Goal: Task Accomplishment & Management: Complete application form

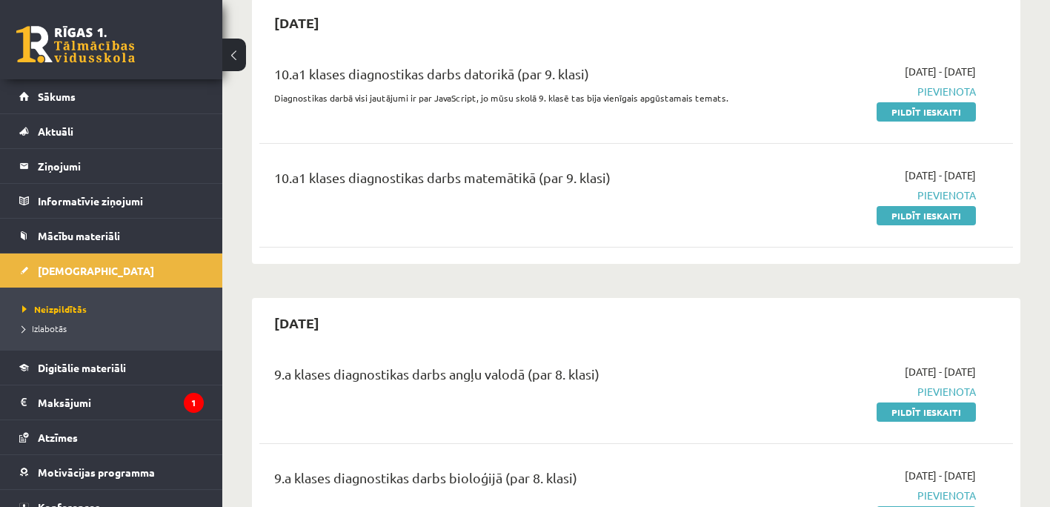
scroll to position [222, 0]
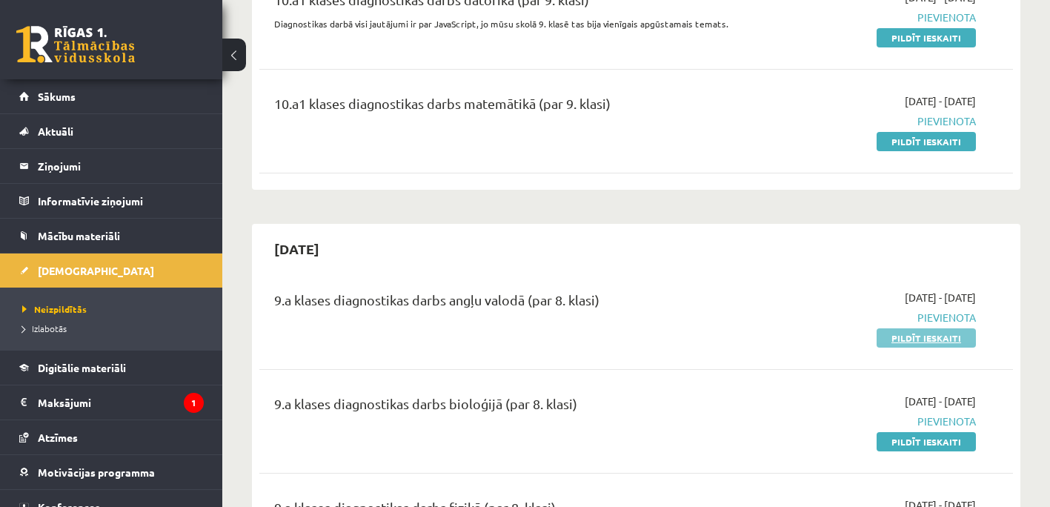
click at [937, 336] on link "Pildīt ieskaiti" at bounding box center [926, 337] width 99 height 19
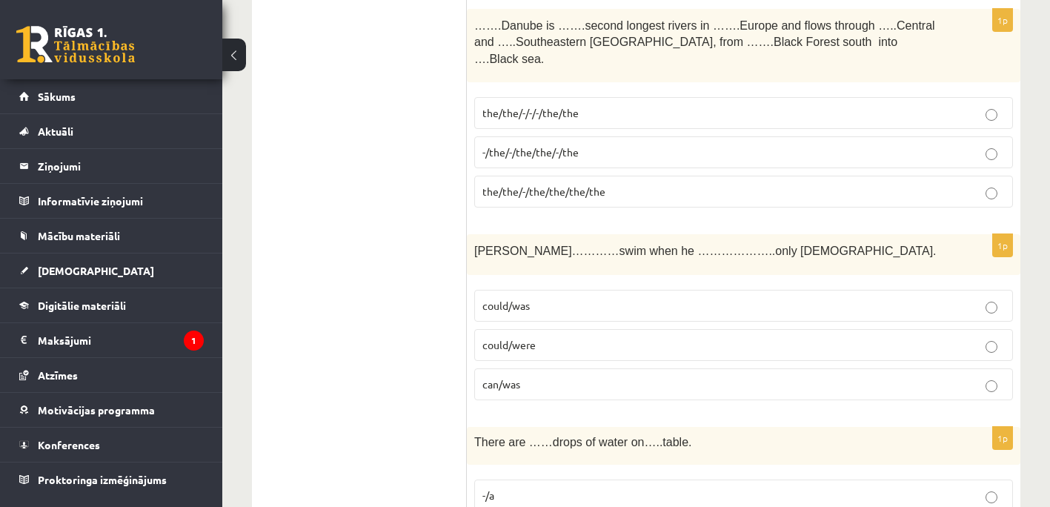
scroll to position [4890, 0]
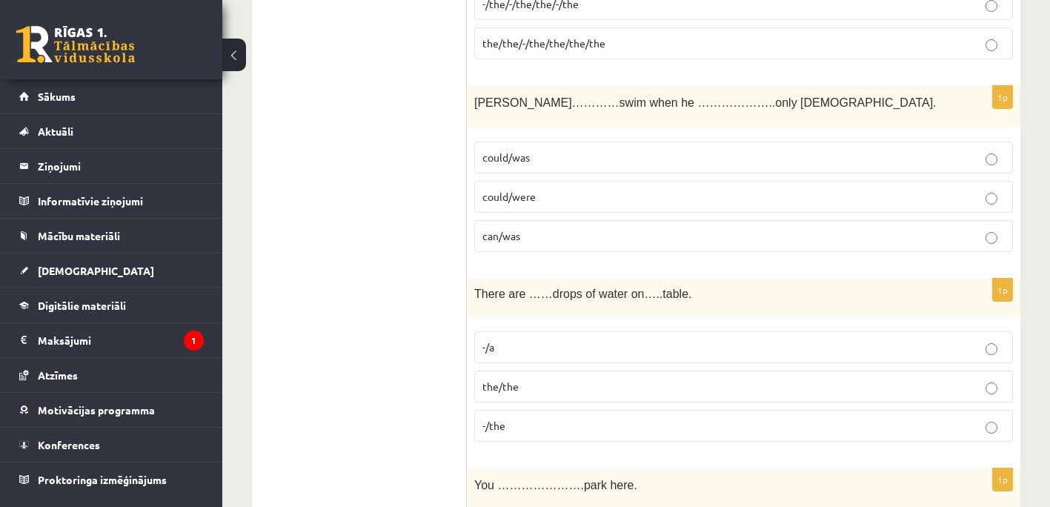
click at [998, 418] on p "-/the" at bounding box center [743, 426] width 522 height 16
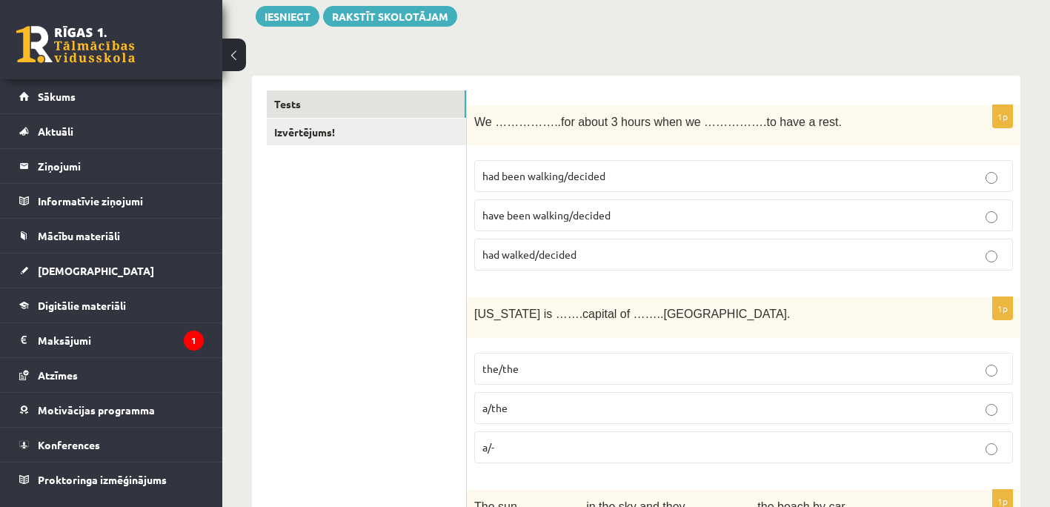
scroll to position [0, 0]
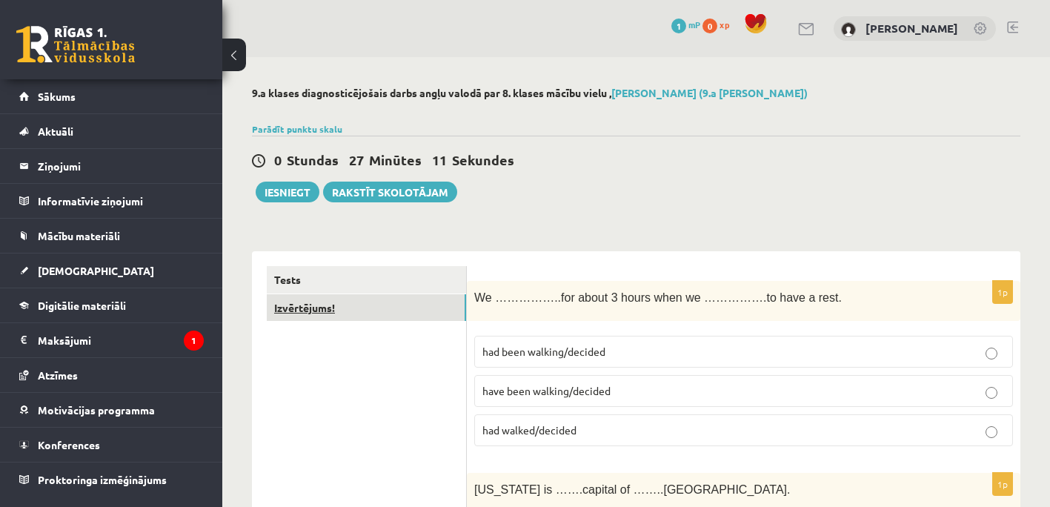
click at [316, 308] on link "Izvērtējums!" at bounding box center [366, 307] width 199 height 27
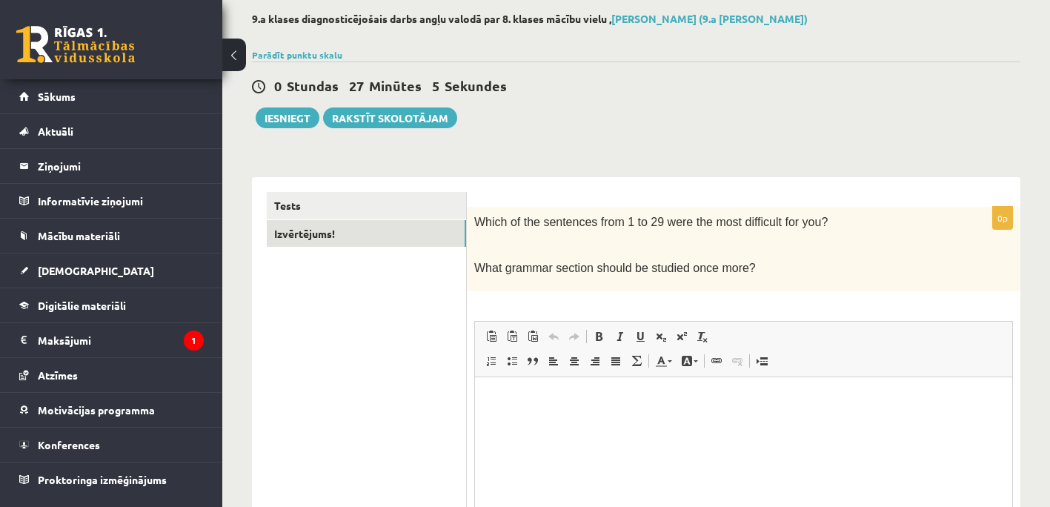
scroll to position [148, 0]
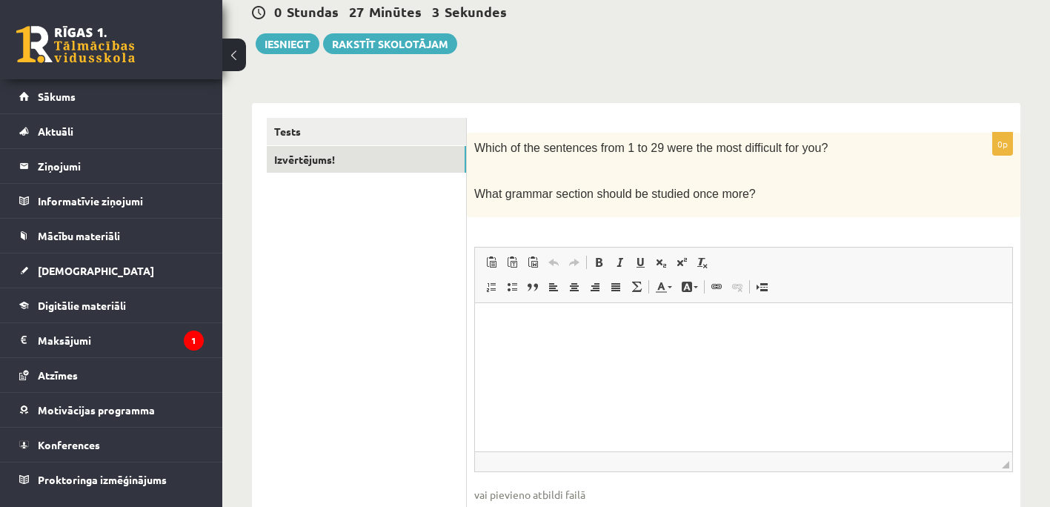
click at [517, 331] on p "Editor, wiswyg-editor-user-answer-47024893141260" at bounding box center [744, 325] width 508 height 16
click at [290, 43] on button "Iesniegt" at bounding box center [288, 43] width 64 height 21
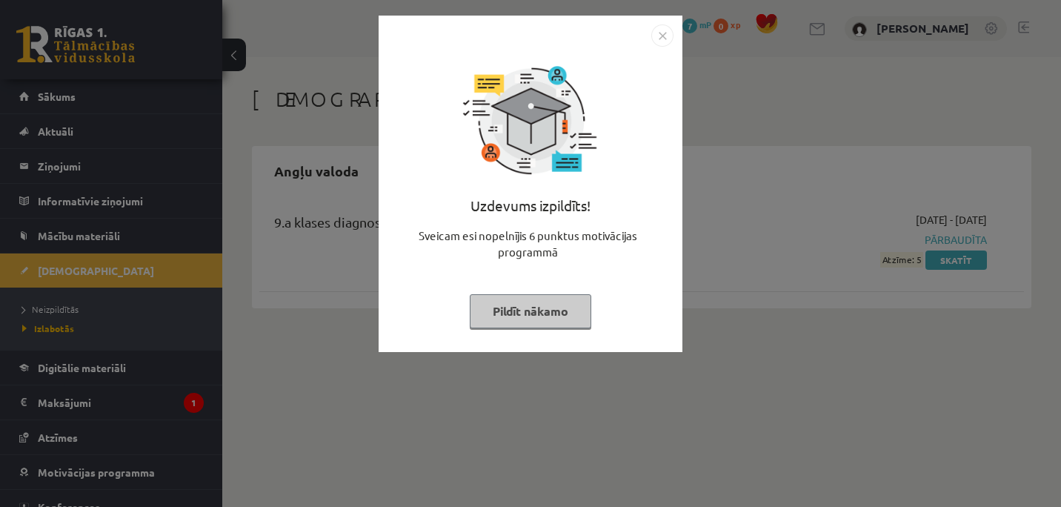
click at [562, 308] on button "Pildīt nākamo" at bounding box center [531, 311] width 122 height 34
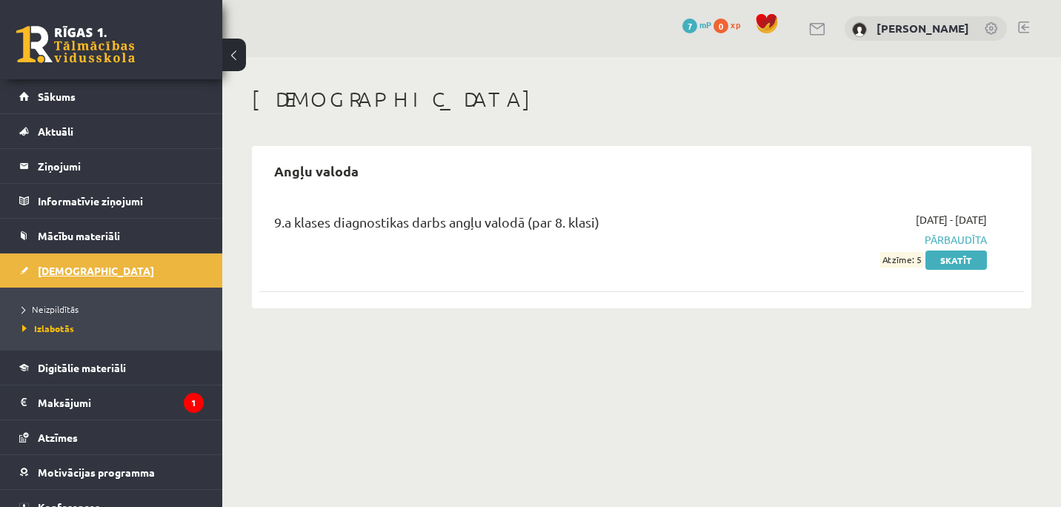
click at [84, 267] on link "[DEMOGRAPHIC_DATA]" at bounding box center [111, 270] width 185 height 34
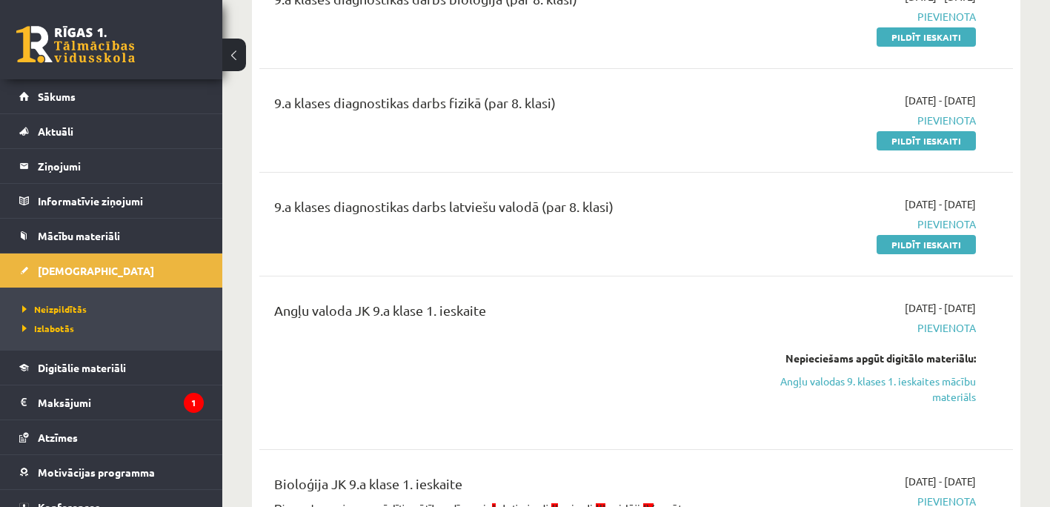
scroll to position [519, 0]
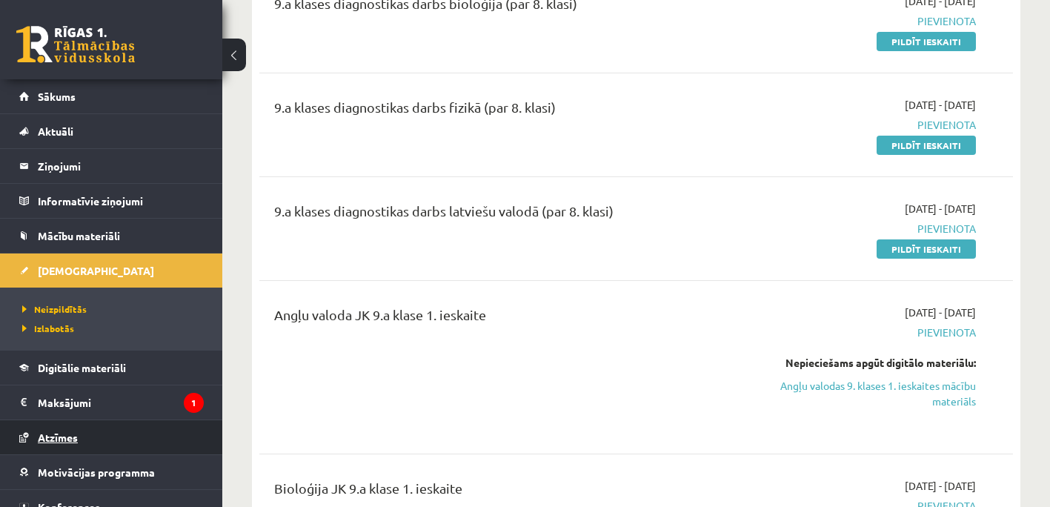
click at [103, 440] on link "Atzīmes" at bounding box center [111, 437] width 185 height 34
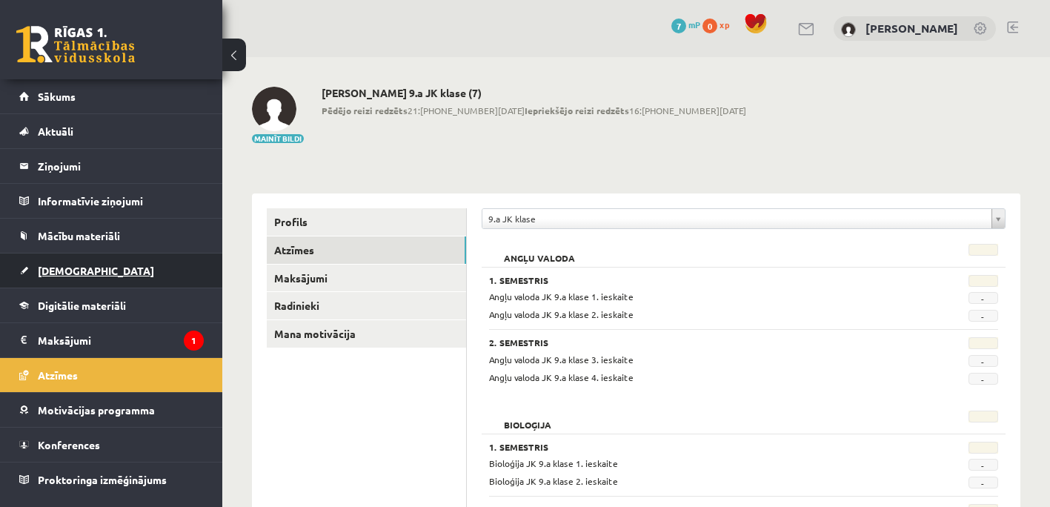
click at [74, 263] on link "[DEMOGRAPHIC_DATA]" at bounding box center [111, 270] width 185 height 34
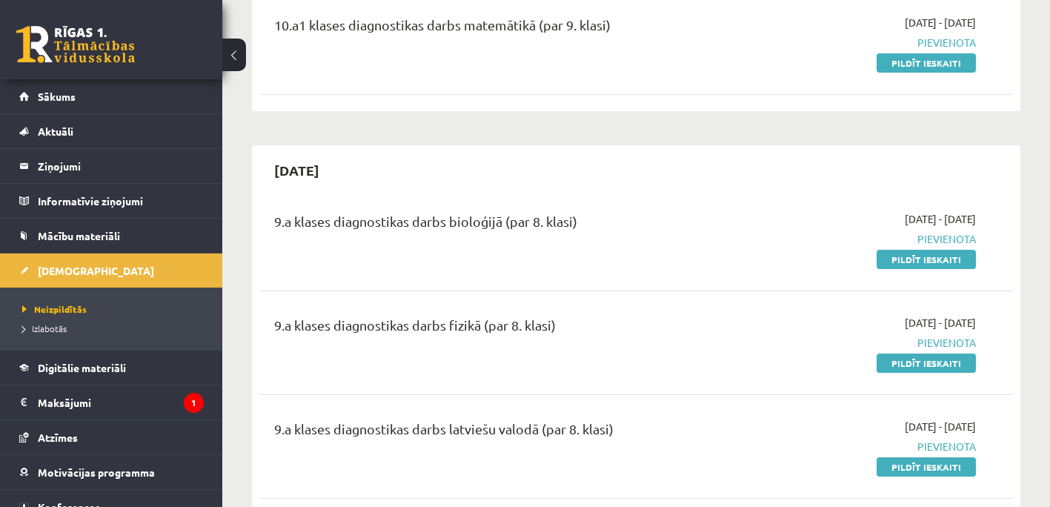
scroll to position [296, 0]
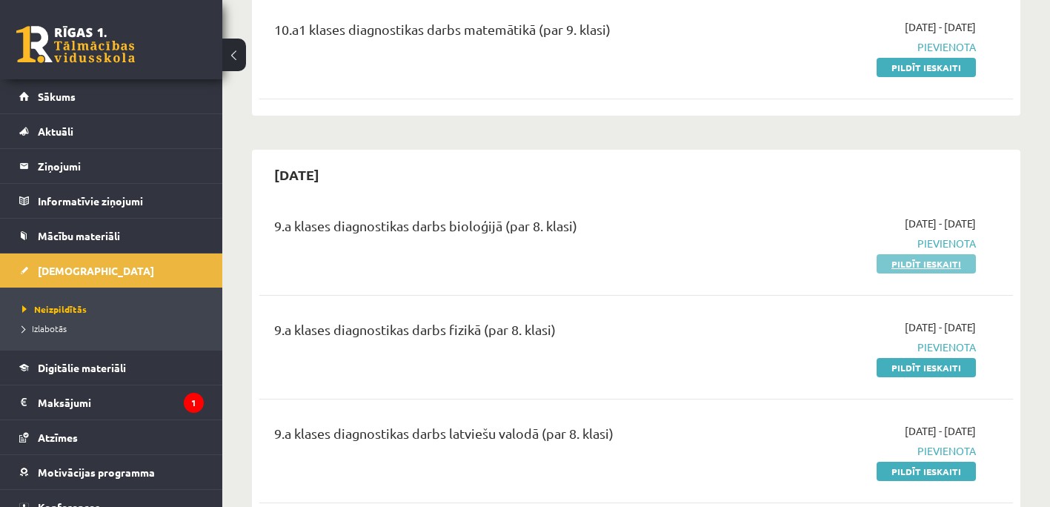
click at [942, 262] on link "Pildīt ieskaiti" at bounding box center [926, 263] width 99 height 19
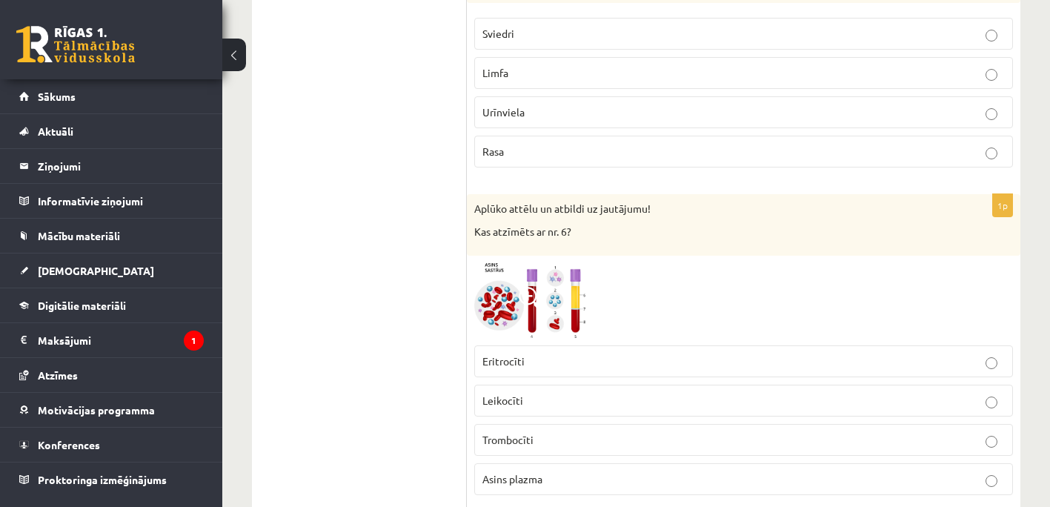
scroll to position [2149, 0]
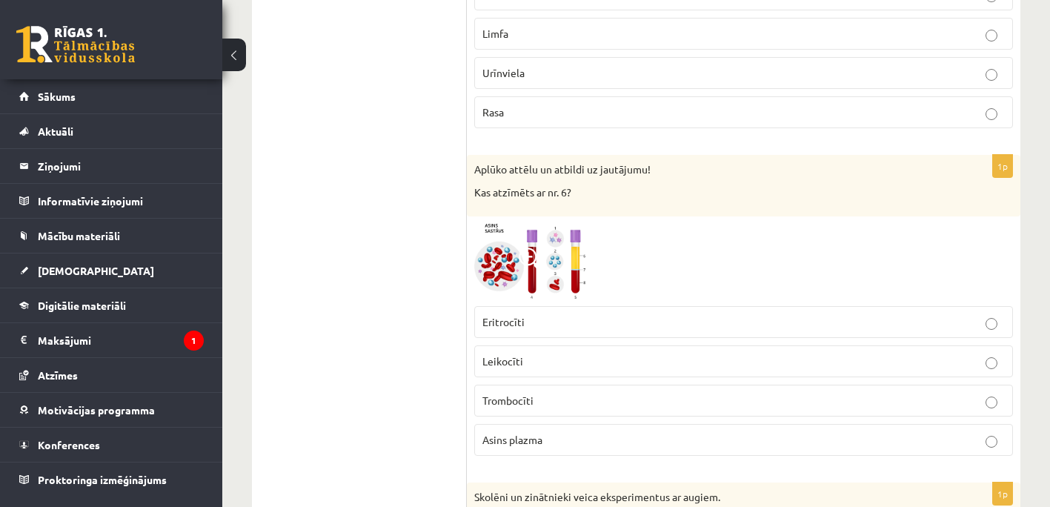
click at [555, 262] on img at bounding box center [529, 261] width 111 height 75
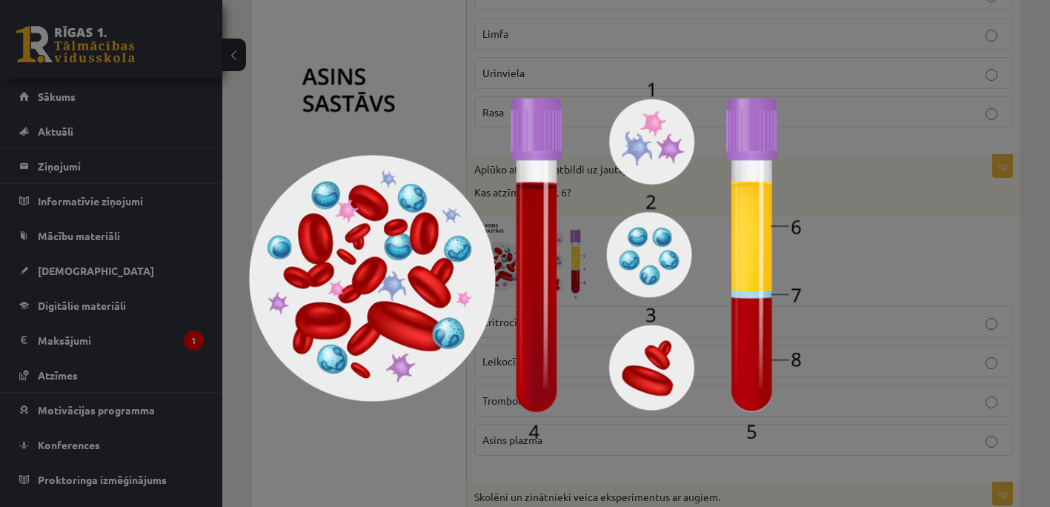
click at [850, 248] on div at bounding box center [525, 253] width 1050 height 507
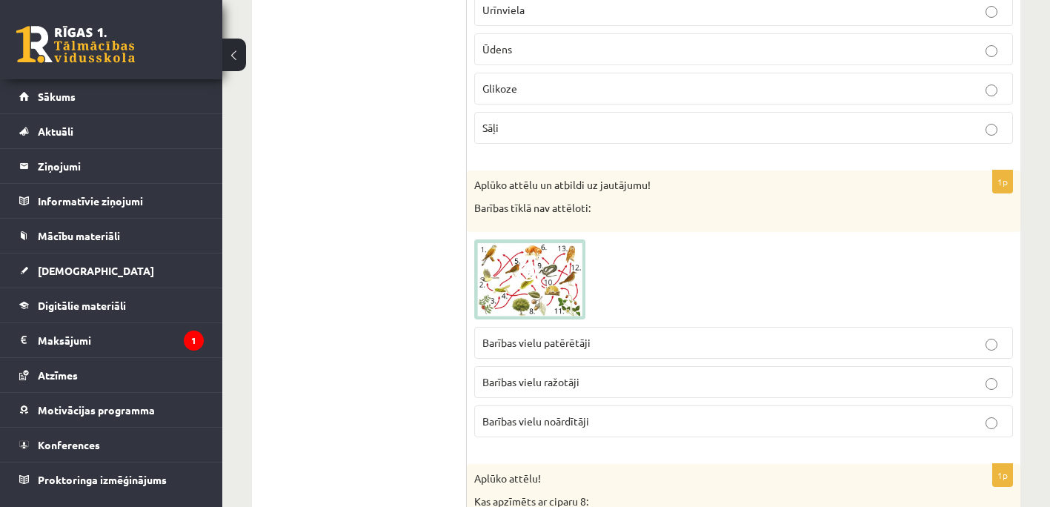
scroll to position [3038, 0]
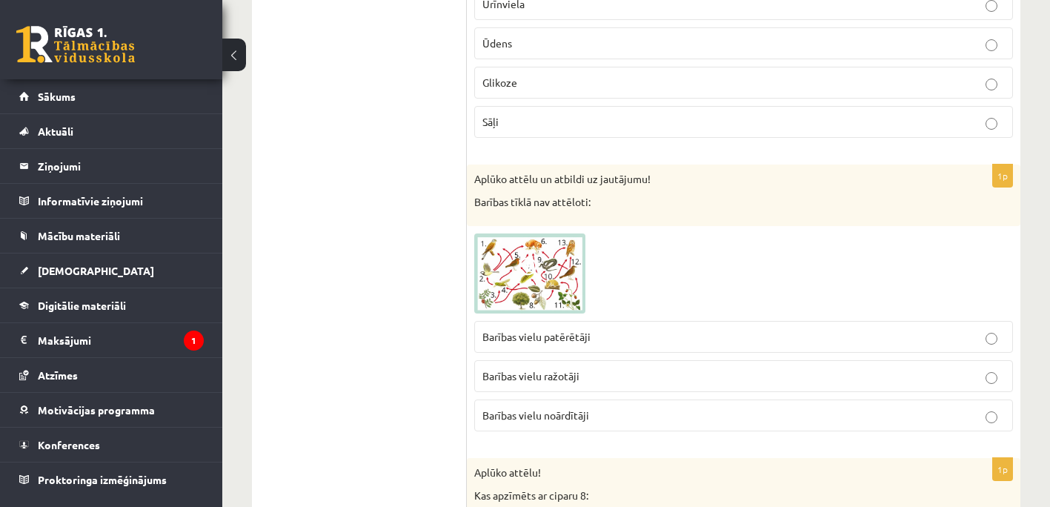
click at [546, 281] on img at bounding box center [529, 273] width 111 height 80
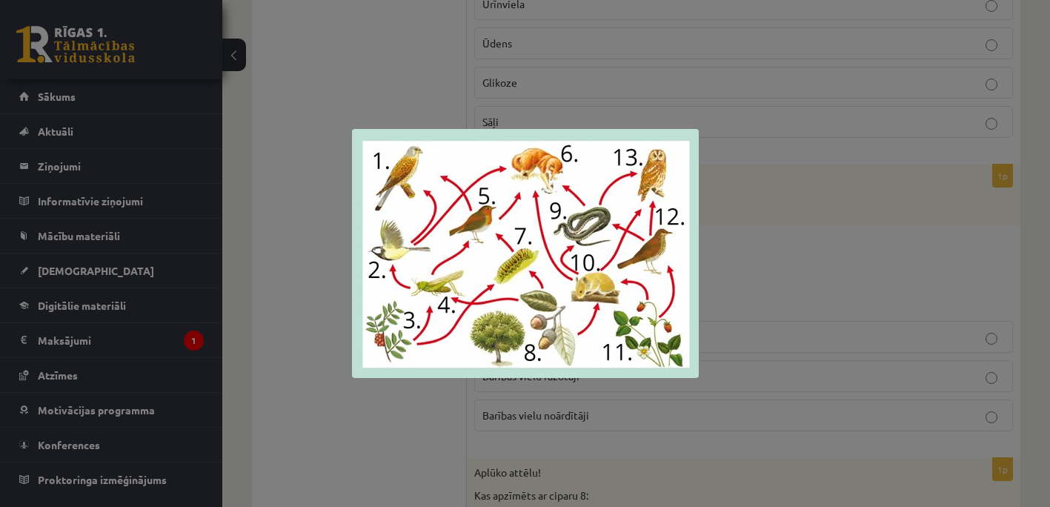
click at [730, 269] on div at bounding box center [525, 253] width 1050 height 507
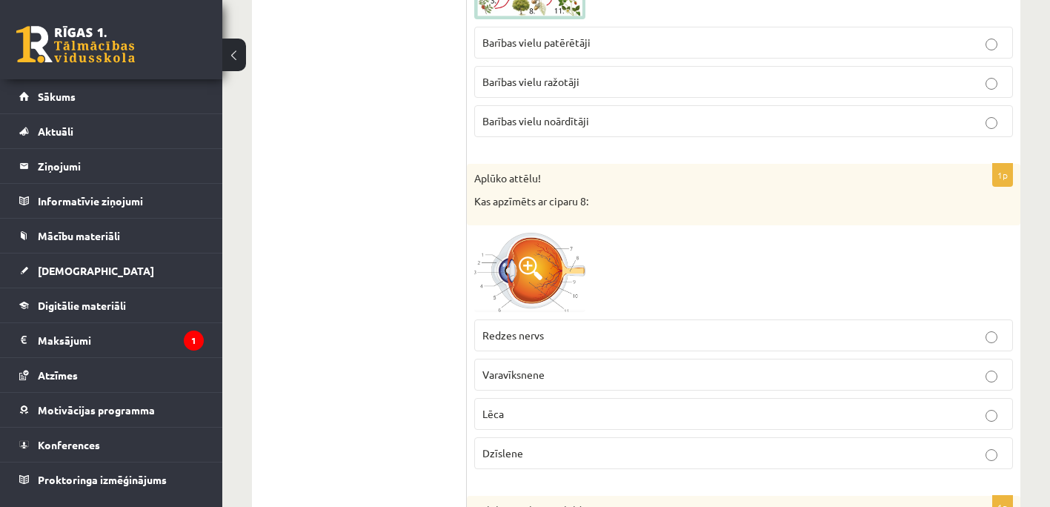
scroll to position [3335, 0]
click at [534, 269] on span at bounding box center [531, 266] width 24 height 24
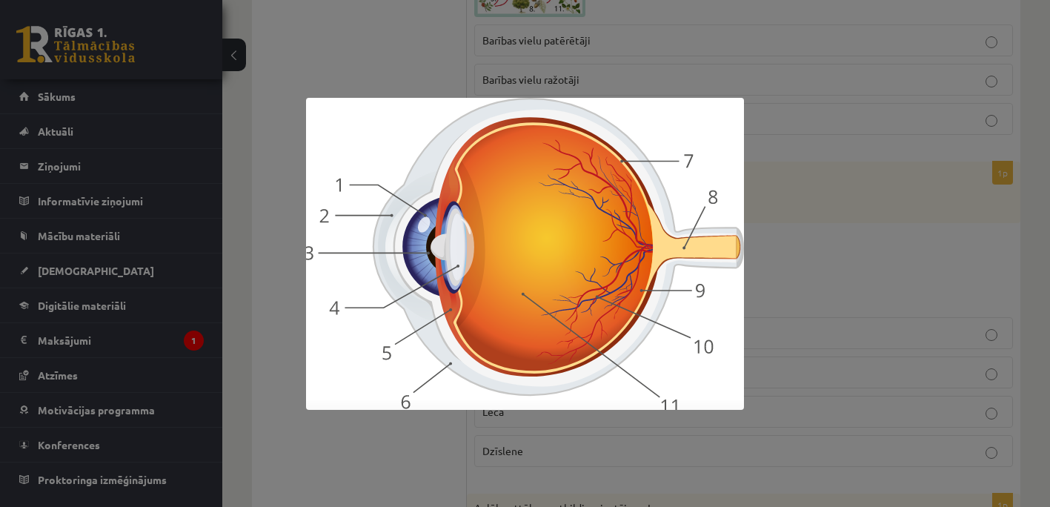
click at [641, 264] on img at bounding box center [525, 254] width 438 height 312
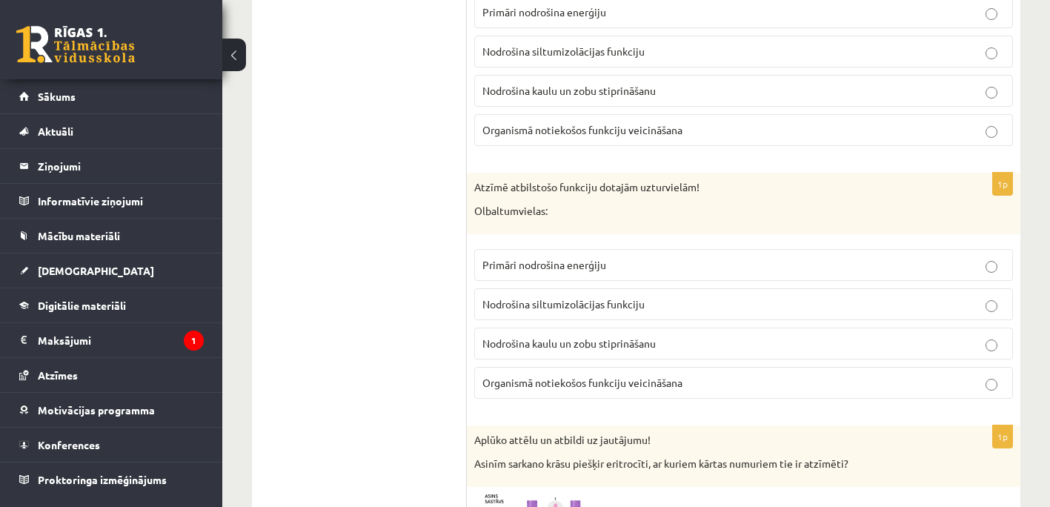
scroll to position [4669, 0]
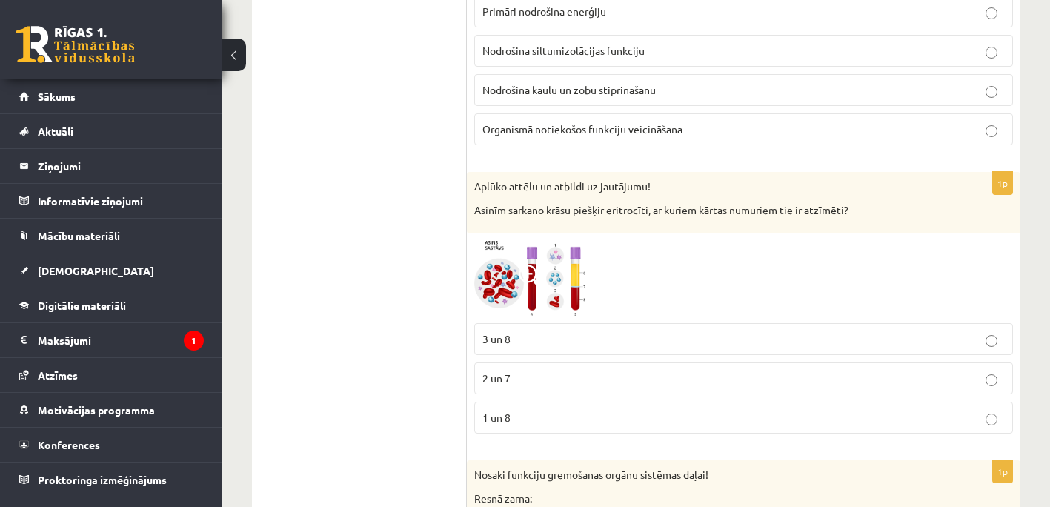
click at [557, 277] on img at bounding box center [529, 278] width 111 height 75
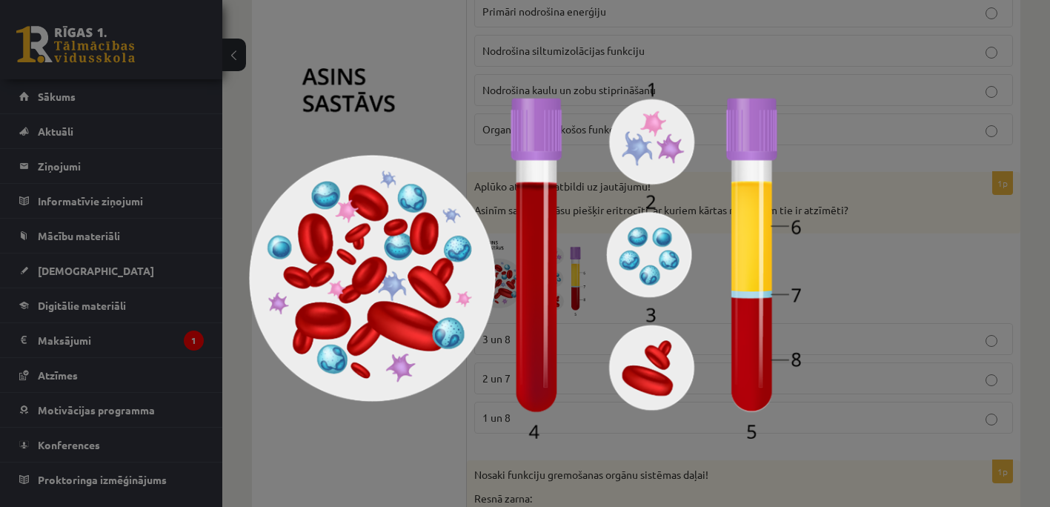
click at [872, 285] on div at bounding box center [525, 253] width 1050 height 507
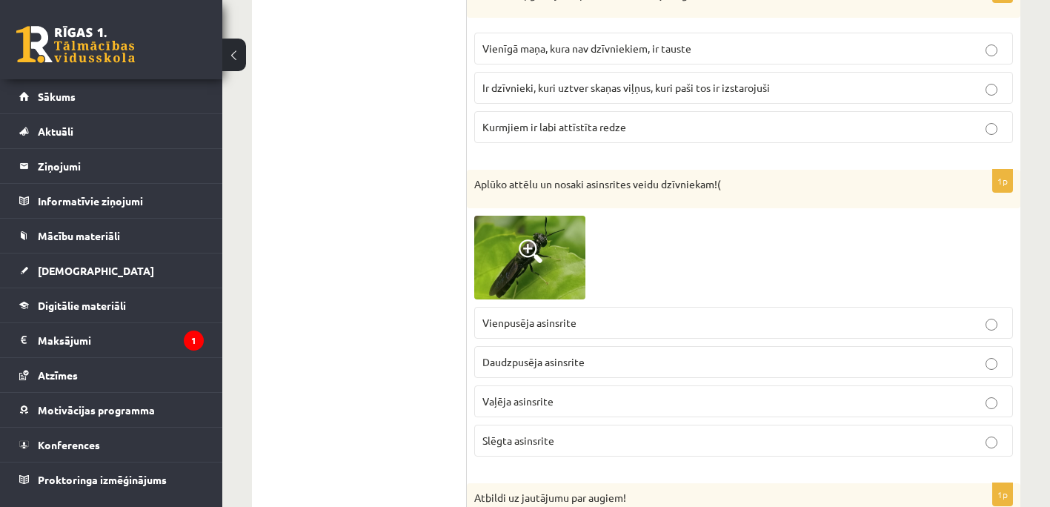
scroll to position [5632, 0]
click at [520, 245] on span at bounding box center [531, 251] width 24 height 24
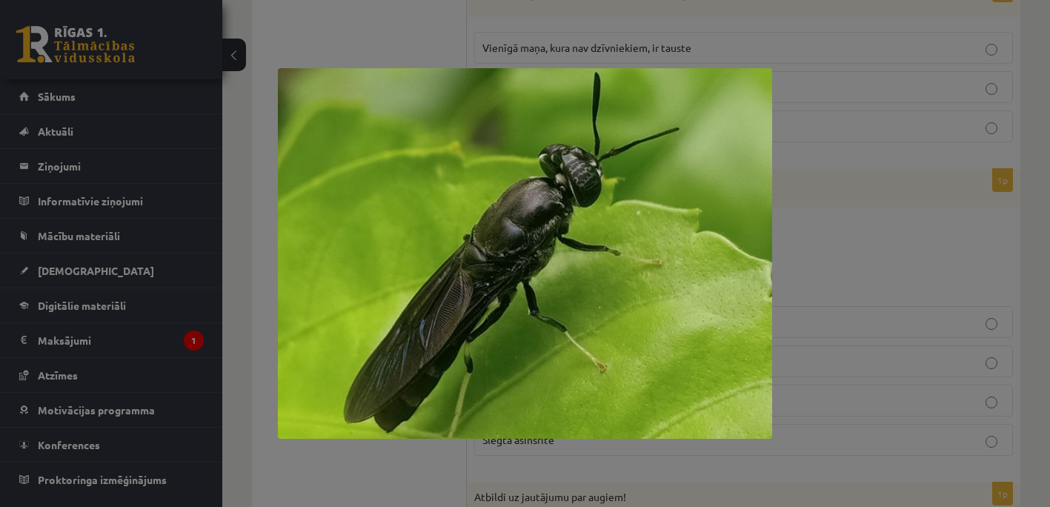
click at [791, 242] on div at bounding box center [525, 253] width 1050 height 507
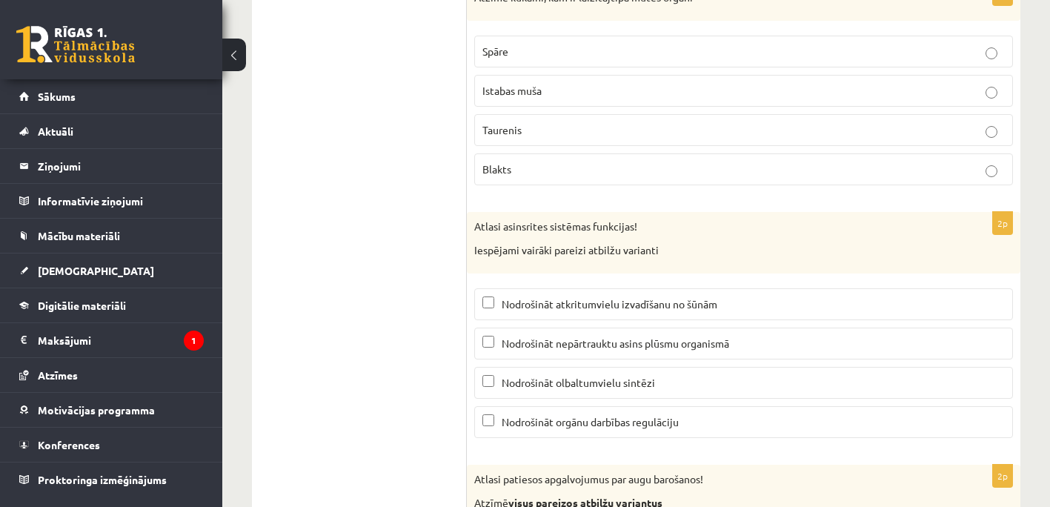
scroll to position [6966, 0]
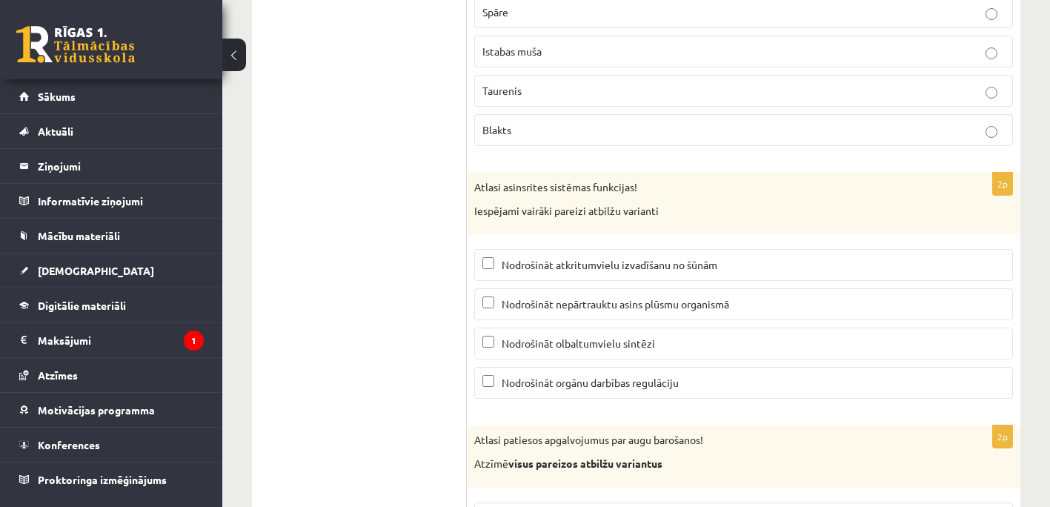
click at [483, 331] on label "Nodrošināt olbaltumvielu sintēzi" at bounding box center [743, 344] width 539 height 32
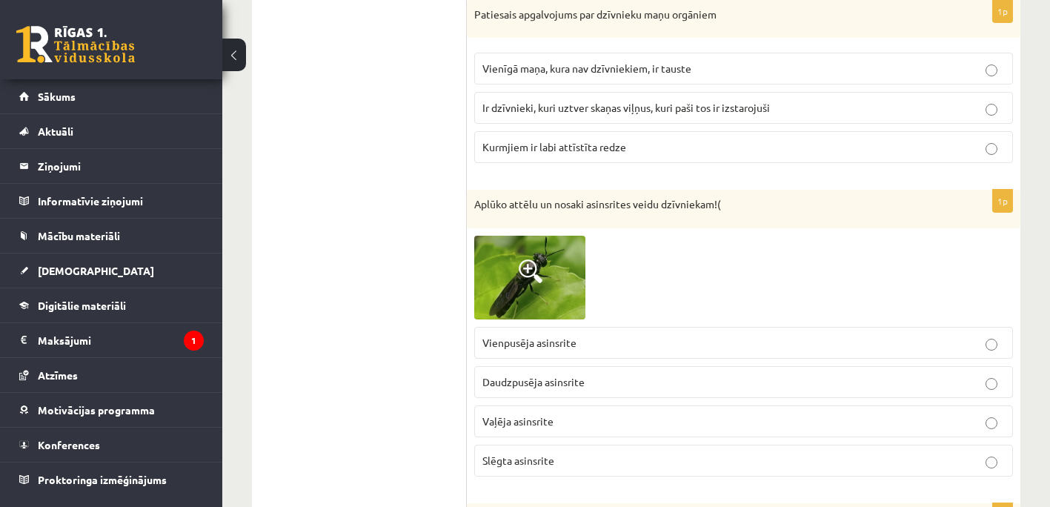
scroll to position [5241, 0]
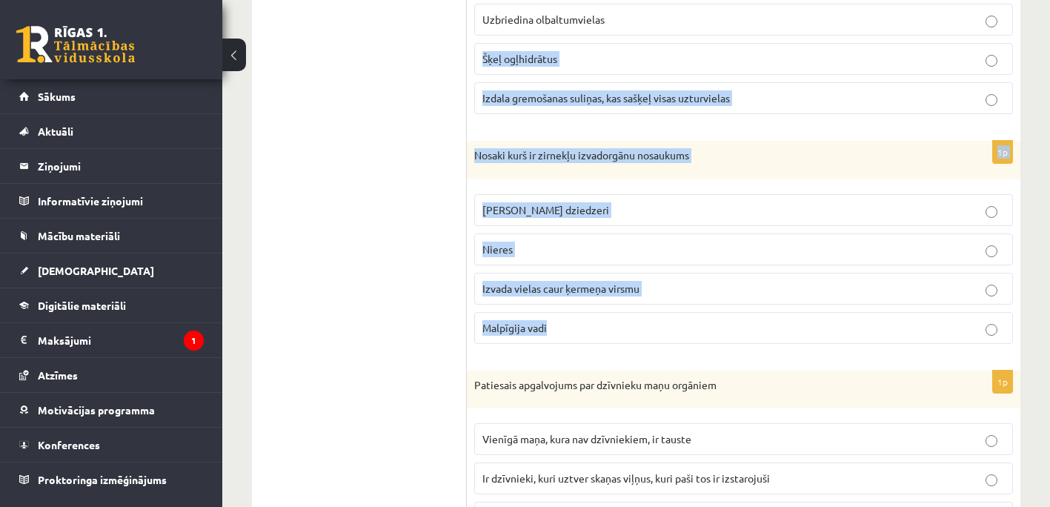
drag, startPoint x: 1049, startPoint y: 351, endPoint x: 1063, endPoint y: 13, distance: 338.2
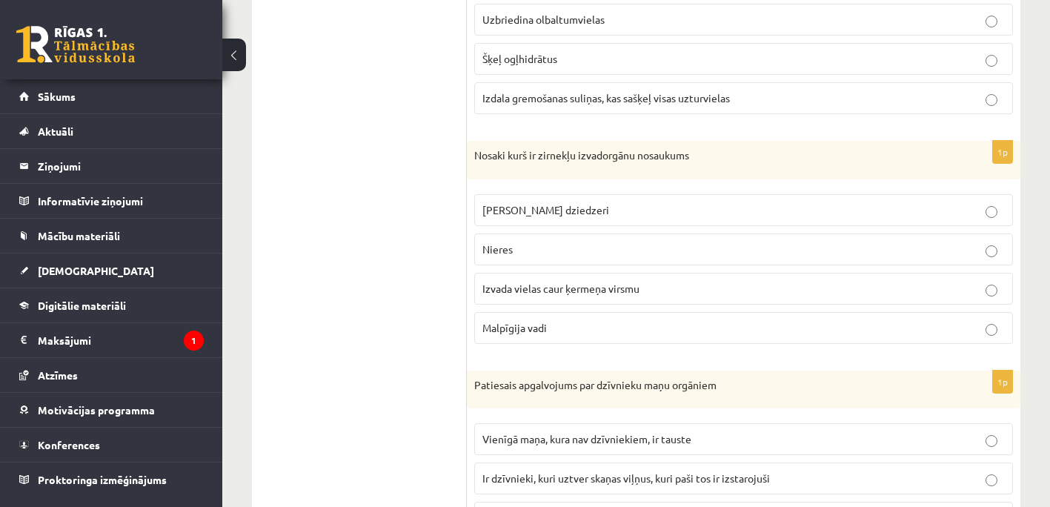
drag, startPoint x: 412, startPoint y: 172, endPoint x: 625, endPoint y: 198, distance: 215.0
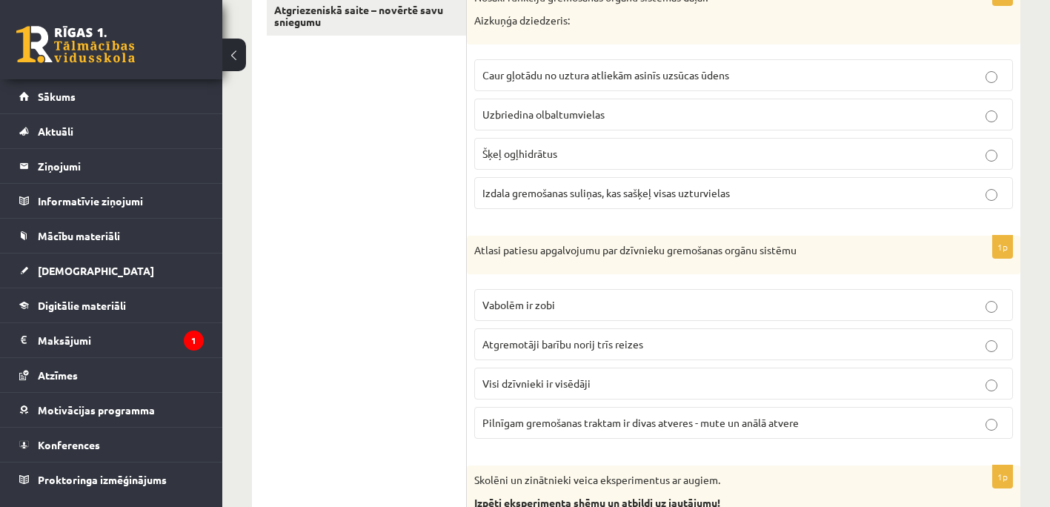
scroll to position [0, 0]
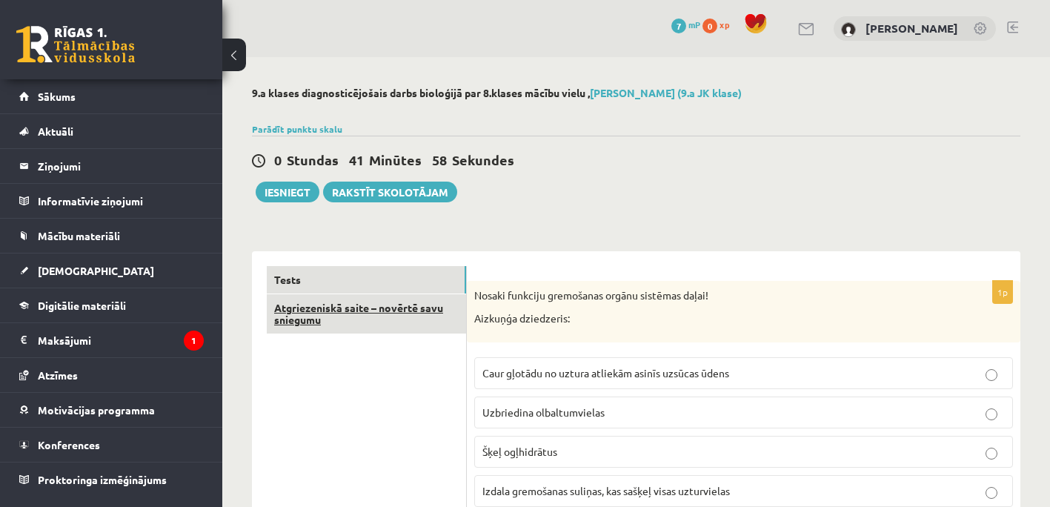
click at [391, 309] on link "Atgriezeniskā saite – novērtē savu sniegumu" at bounding box center [366, 314] width 199 height 40
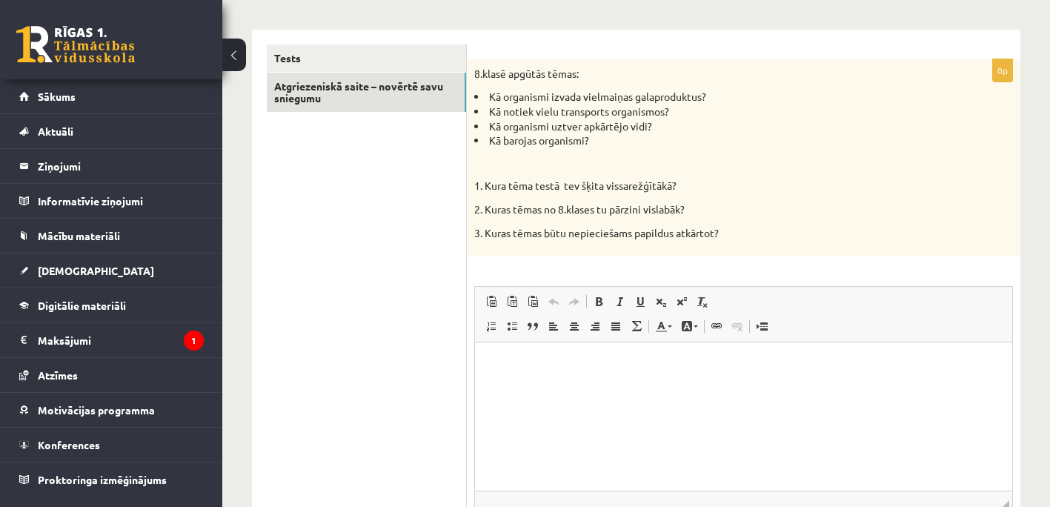
scroll to position [222, 0]
click at [510, 361] on p "Editor, wiswyg-editor-user-answer-47024948728280" at bounding box center [744, 364] width 508 height 16
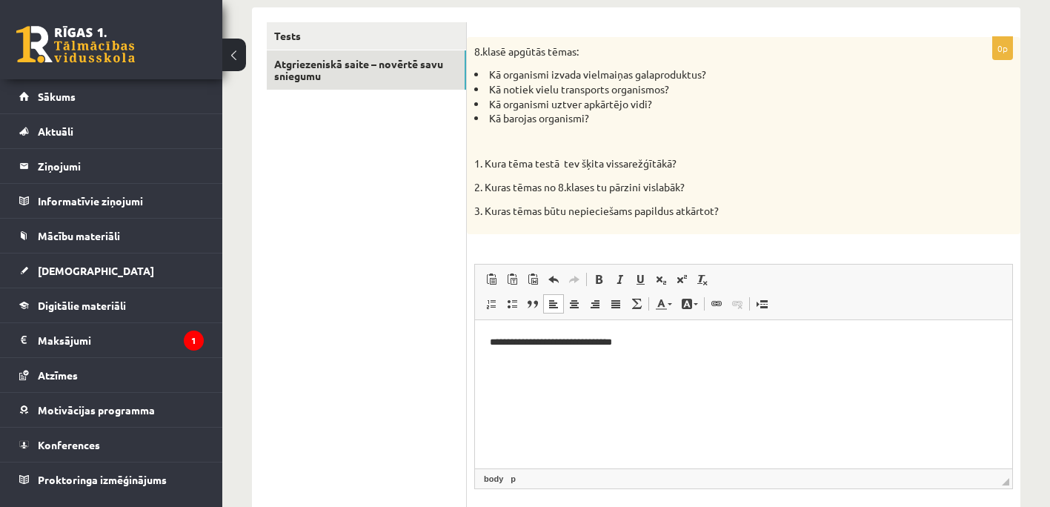
scroll to position [133, 0]
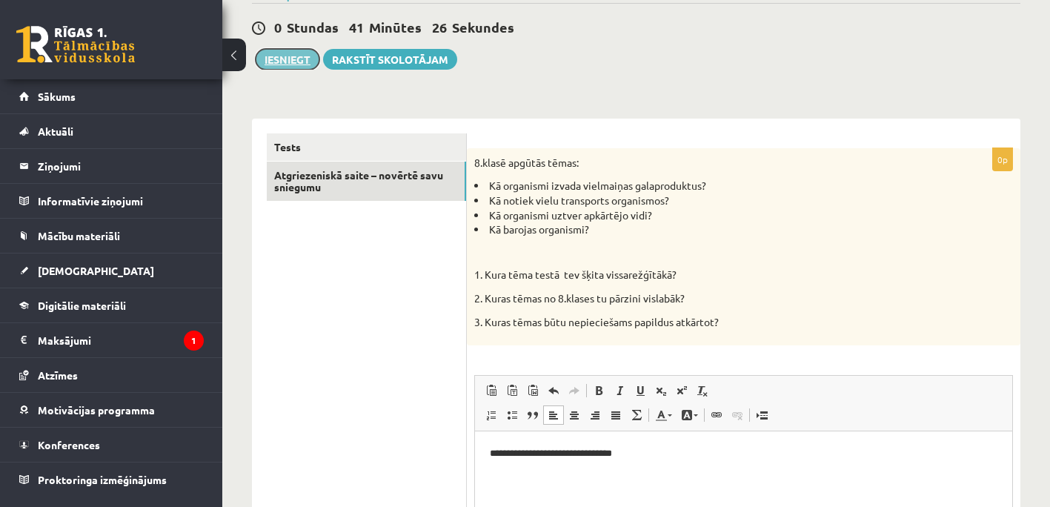
click at [302, 61] on button "Iesniegt" at bounding box center [288, 59] width 64 height 21
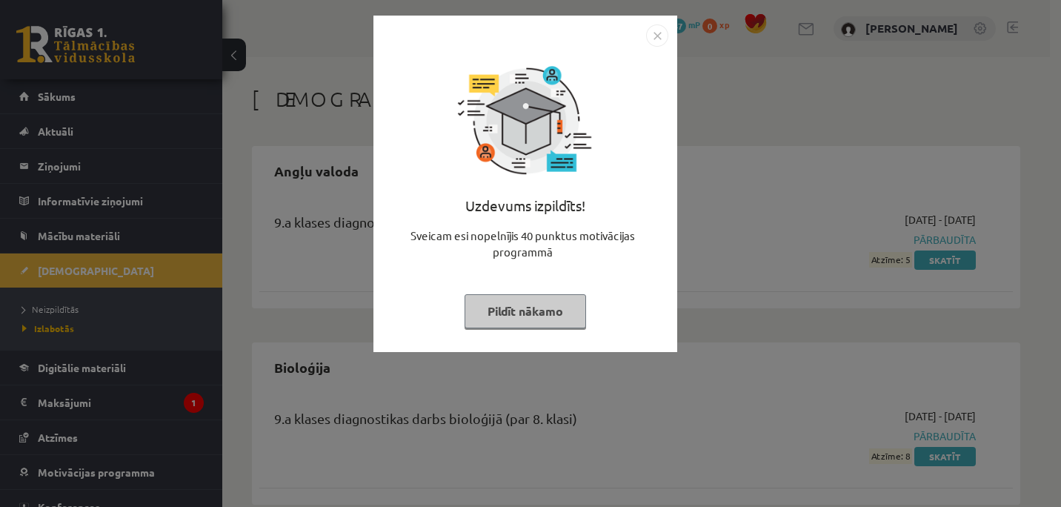
click at [657, 28] on img "Close" at bounding box center [657, 35] width 22 height 22
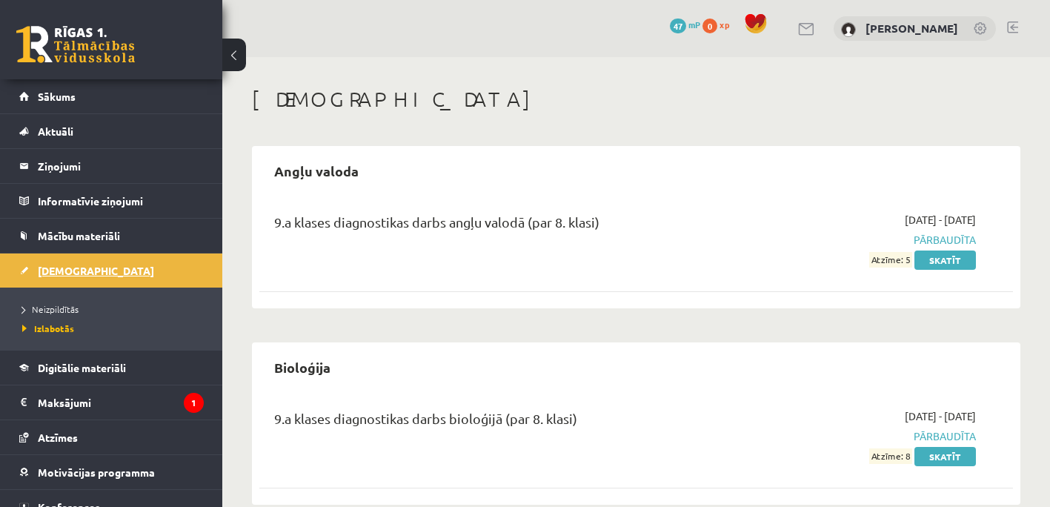
click at [110, 269] on link "[DEMOGRAPHIC_DATA]" at bounding box center [111, 270] width 185 height 34
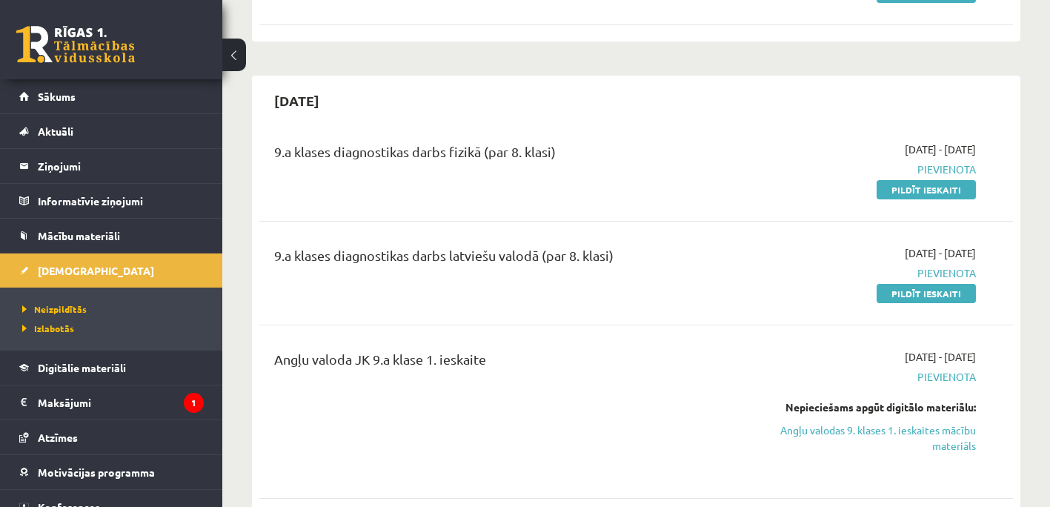
scroll to position [593, 0]
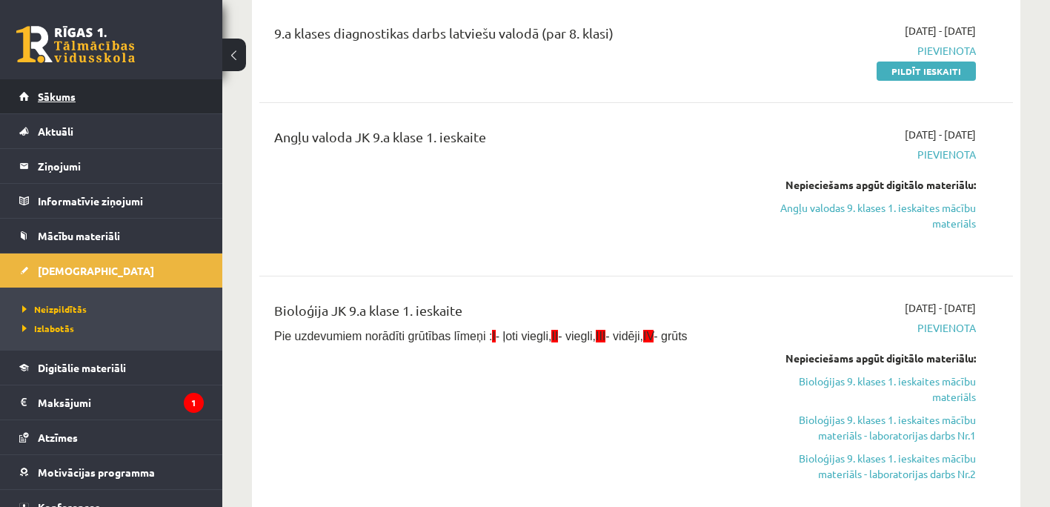
click at [87, 91] on link "Sākums" at bounding box center [111, 96] width 185 height 34
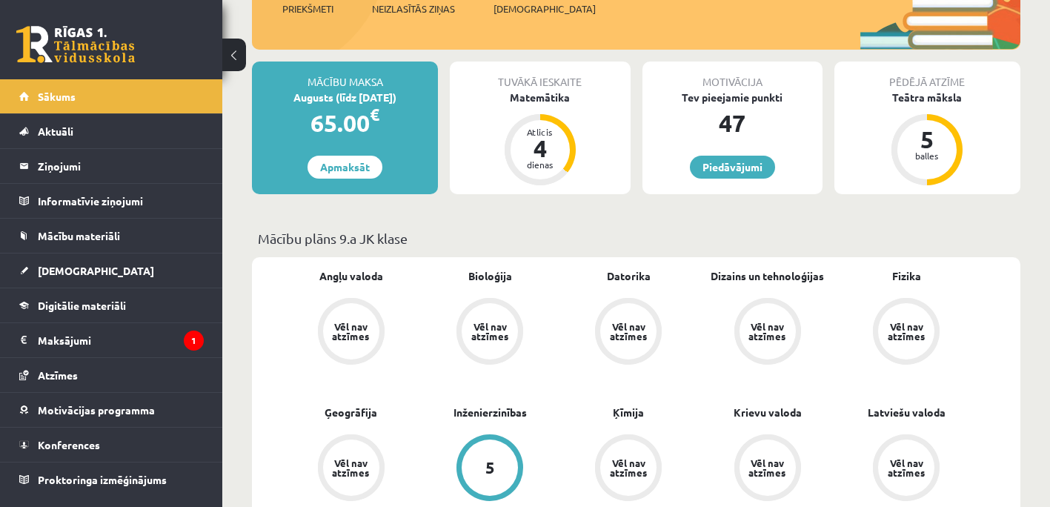
scroll to position [371, 0]
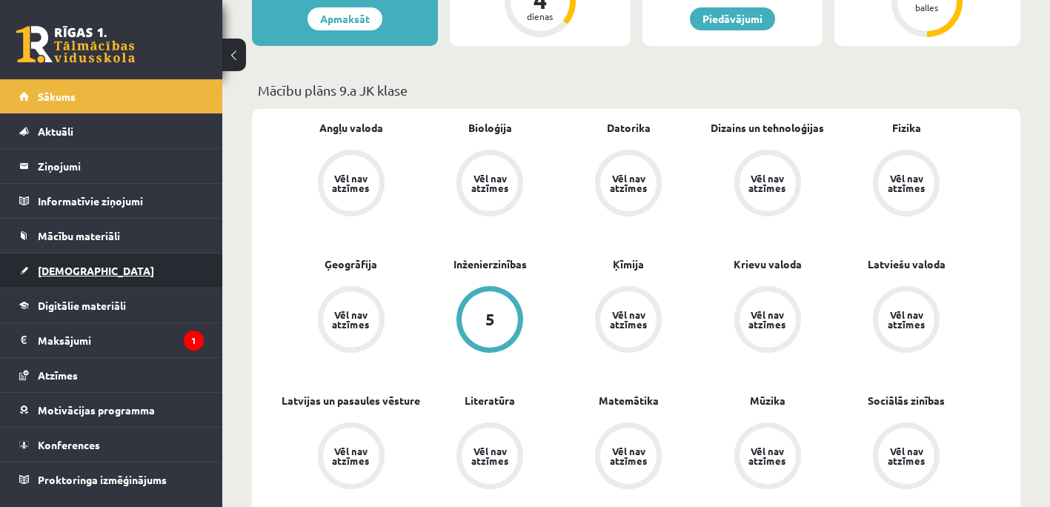
click at [87, 273] on link "[DEMOGRAPHIC_DATA]" at bounding box center [111, 270] width 185 height 34
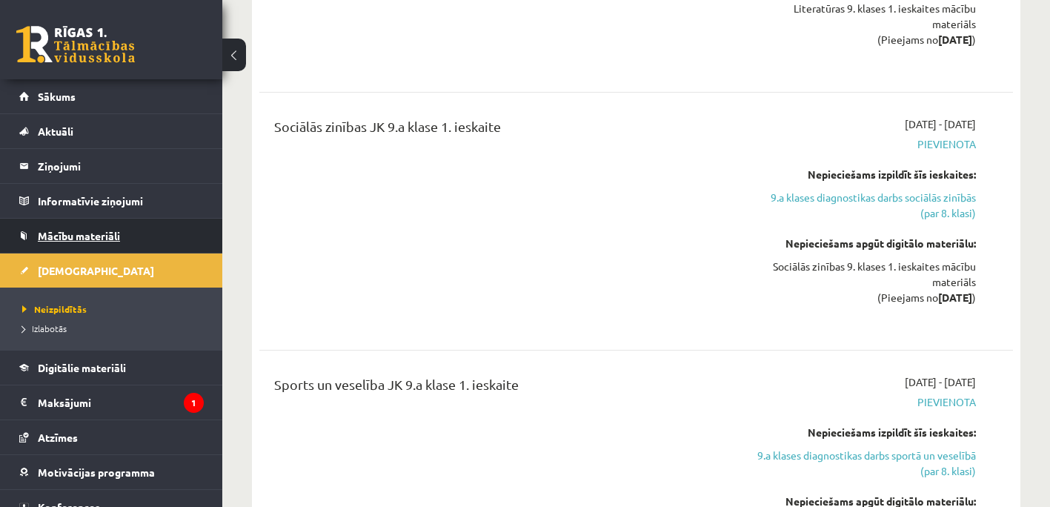
scroll to position [2520, 0]
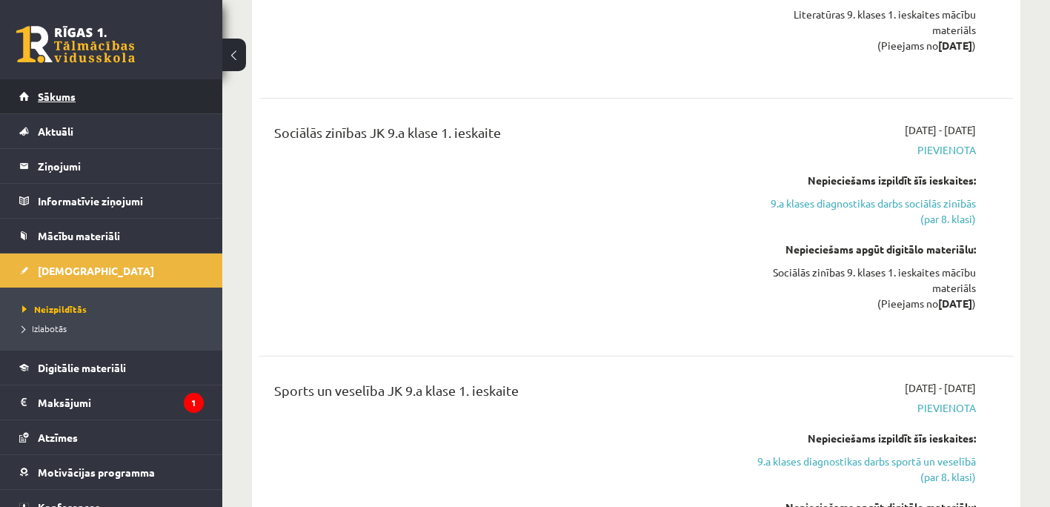
click at [73, 93] on span "Sākums" at bounding box center [57, 96] width 38 height 13
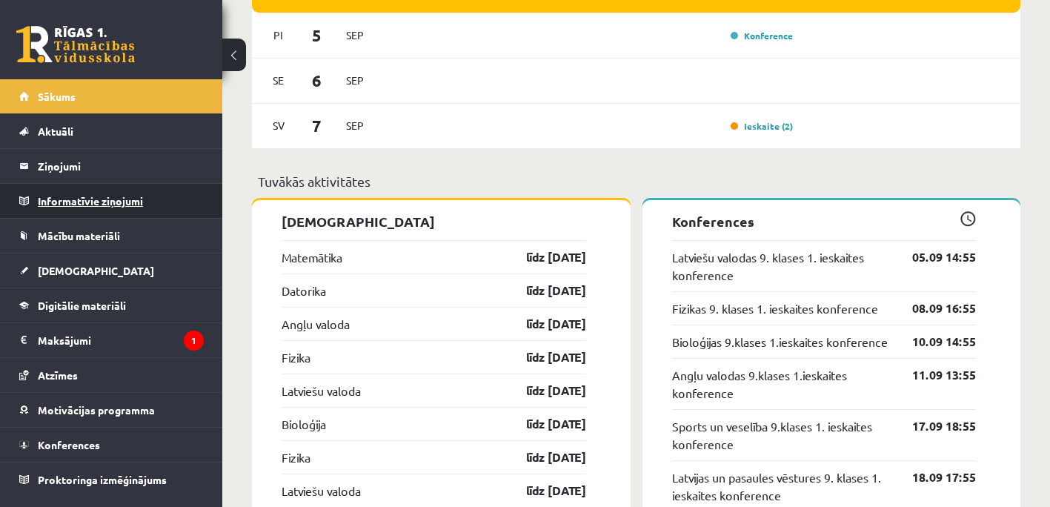
scroll to position [1186, 0]
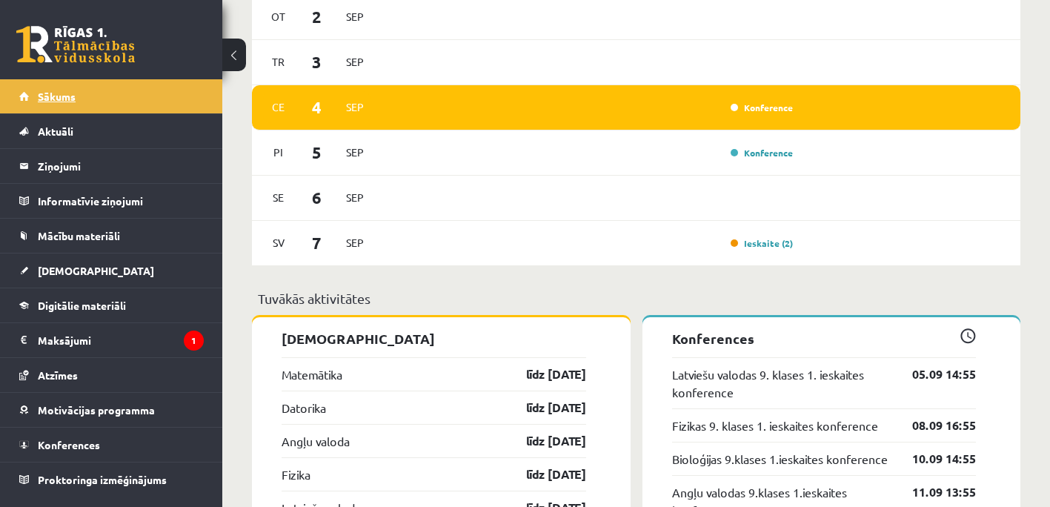
click at [69, 103] on link "Sākums" at bounding box center [111, 96] width 185 height 34
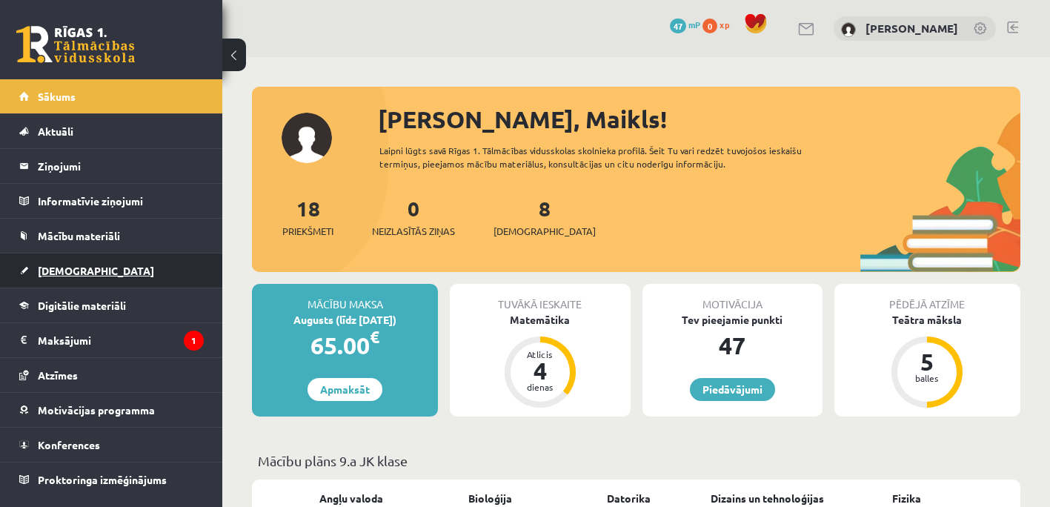
click at [64, 268] on span "[DEMOGRAPHIC_DATA]" at bounding box center [96, 270] width 116 height 13
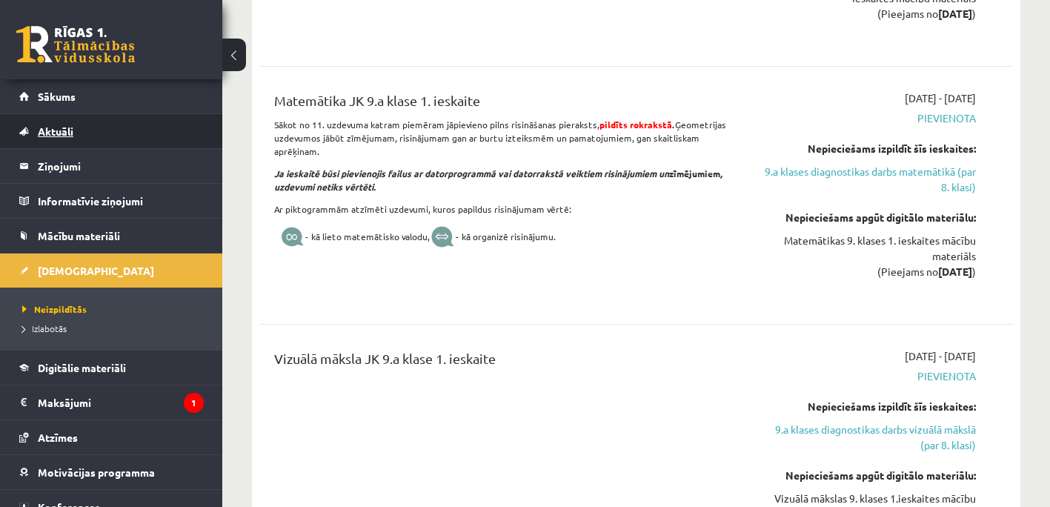
scroll to position [5410, 0]
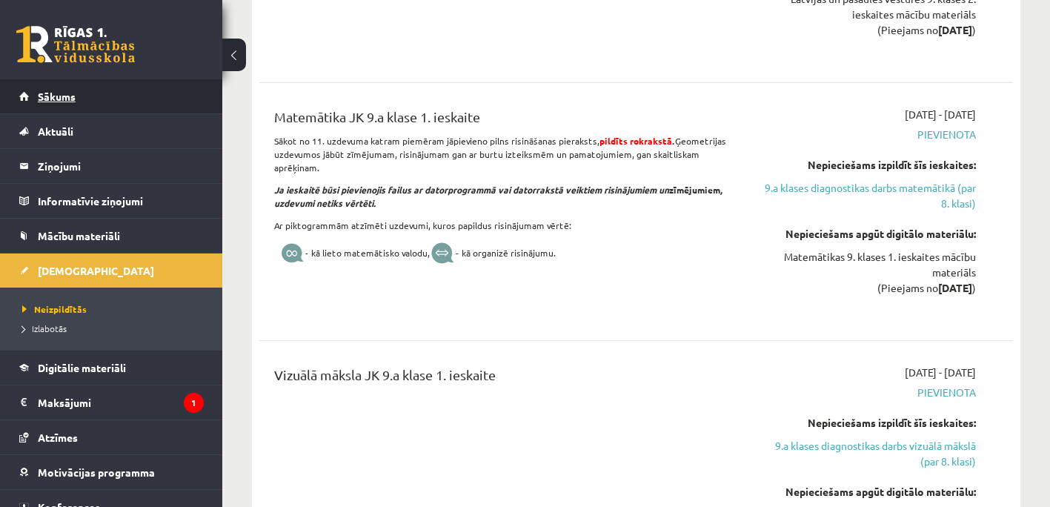
click at [70, 105] on link "Sākums" at bounding box center [111, 96] width 185 height 34
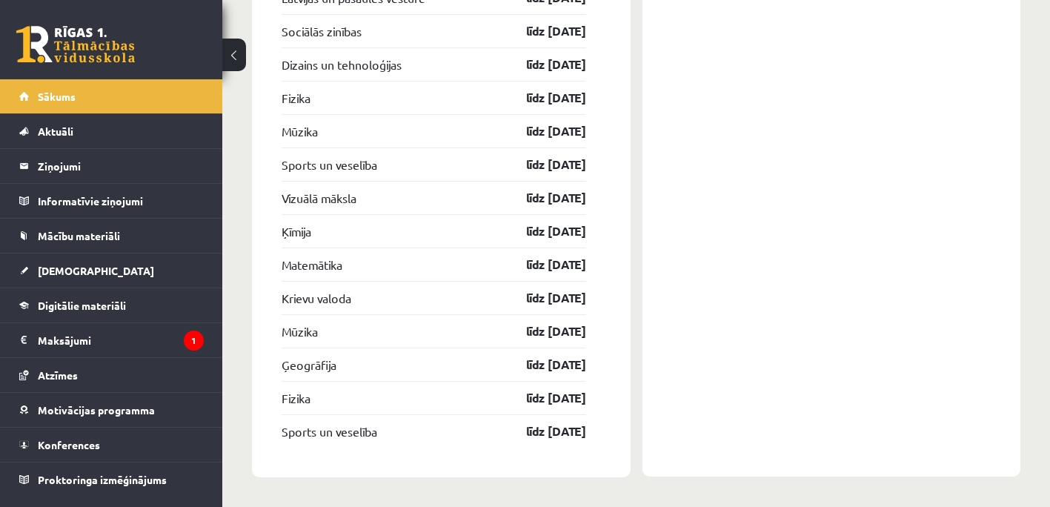
scroll to position [3767, 0]
